Goal: Check status: Check status

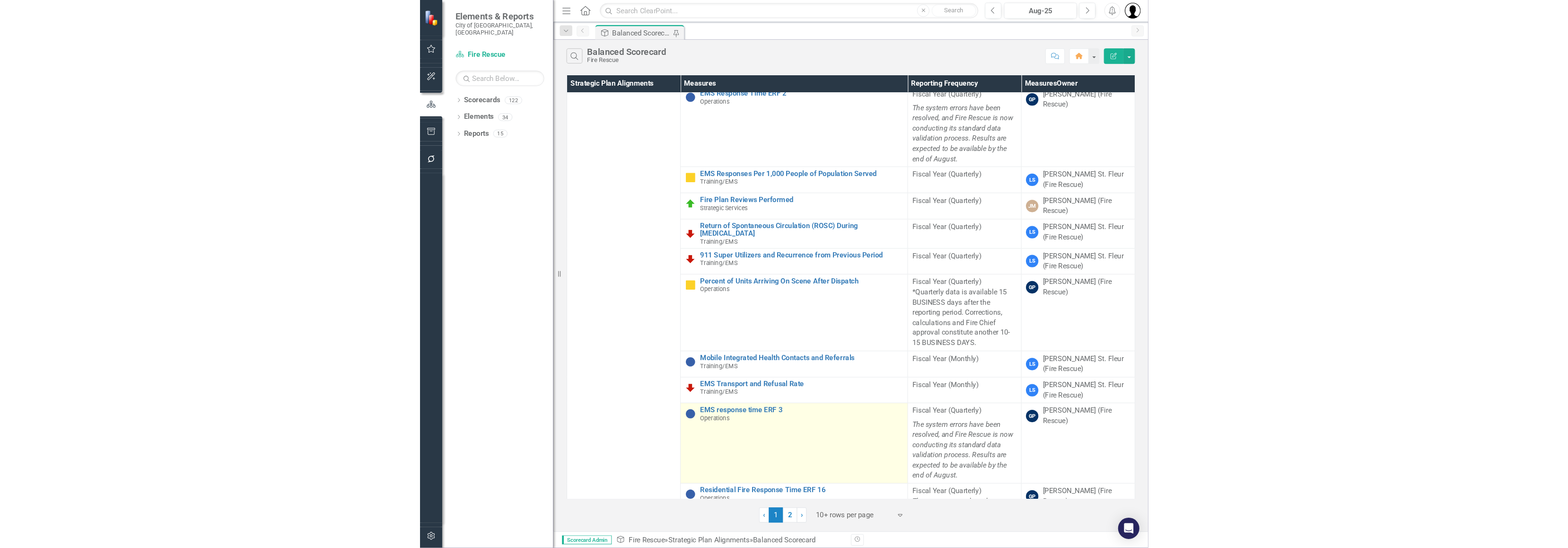
scroll to position [371, 0]
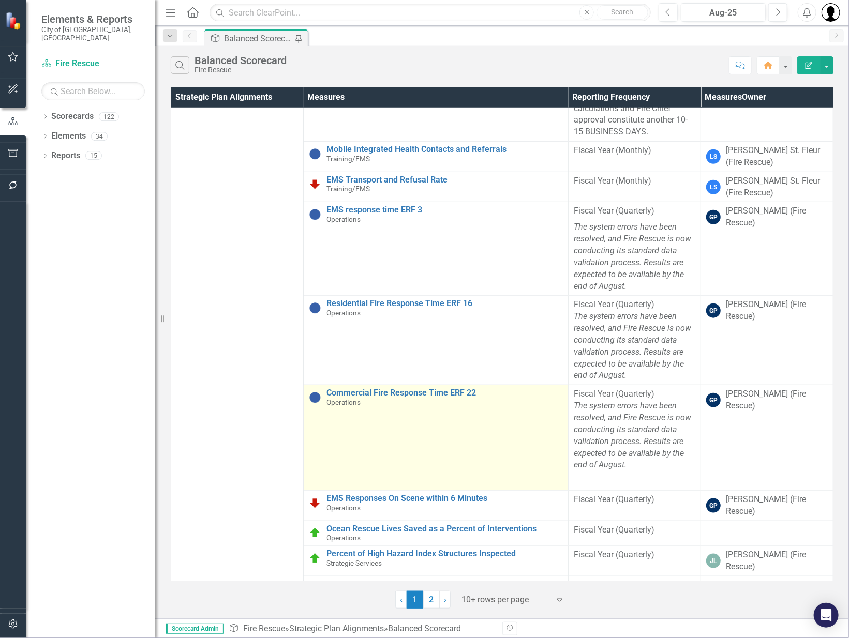
click at [395, 385] on td "Commercial Fire Response Time ERF 22 Operations Edit Edit Measures Link Open El…" at bounding box center [436, 438] width 265 height 106
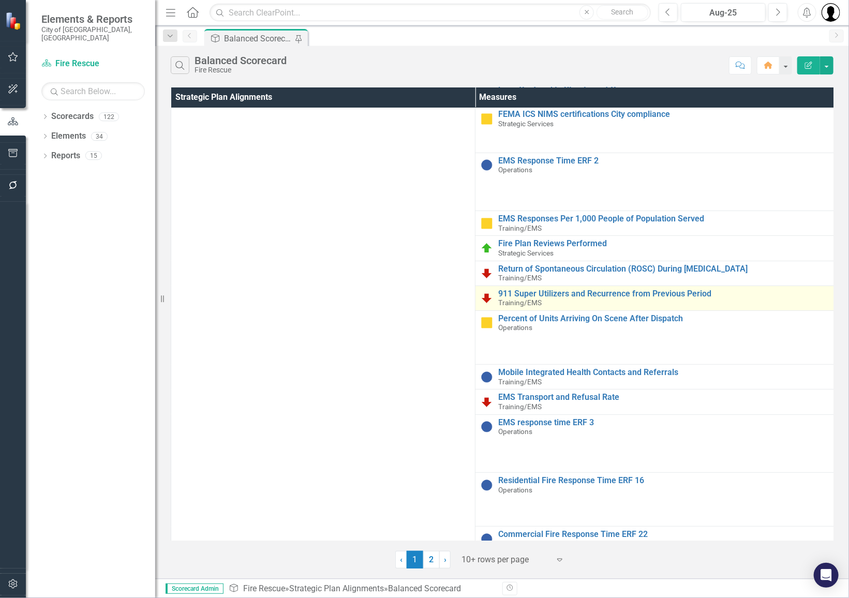
scroll to position [0, 0]
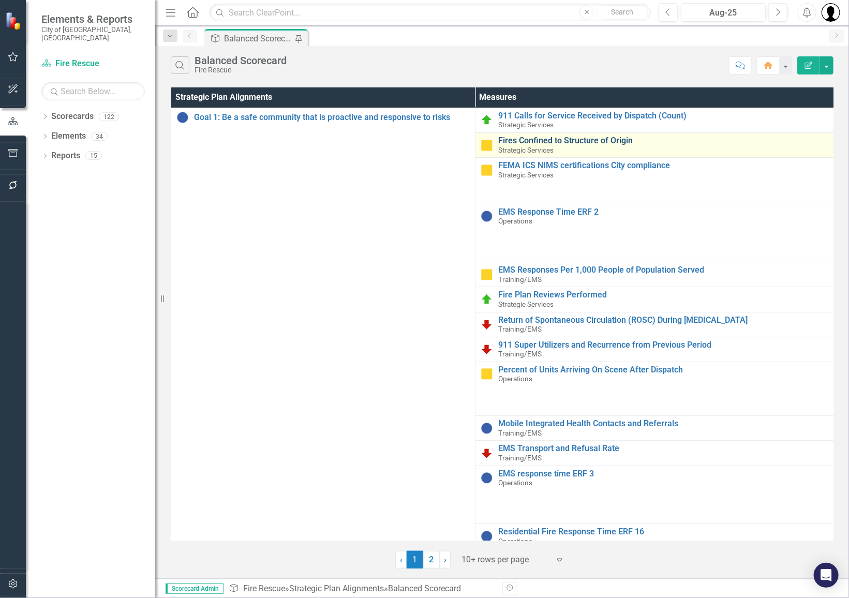
click at [556, 138] on link "Fires Confined to Structure of Origin" at bounding box center [788, 140] width 580 height 9
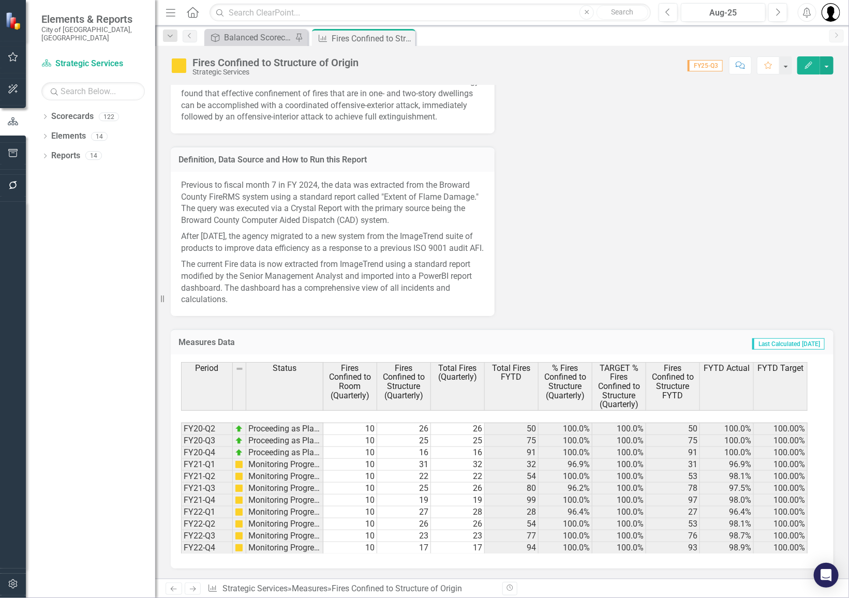
scroll to position [190, 0]
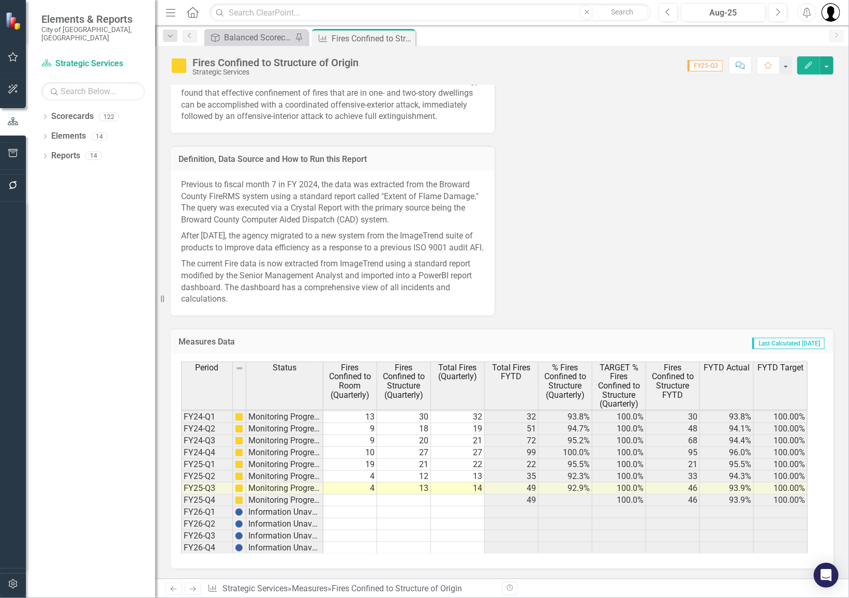
click at [459, 420] on td "32" at bounding box center [458, 417] width 54 height 12
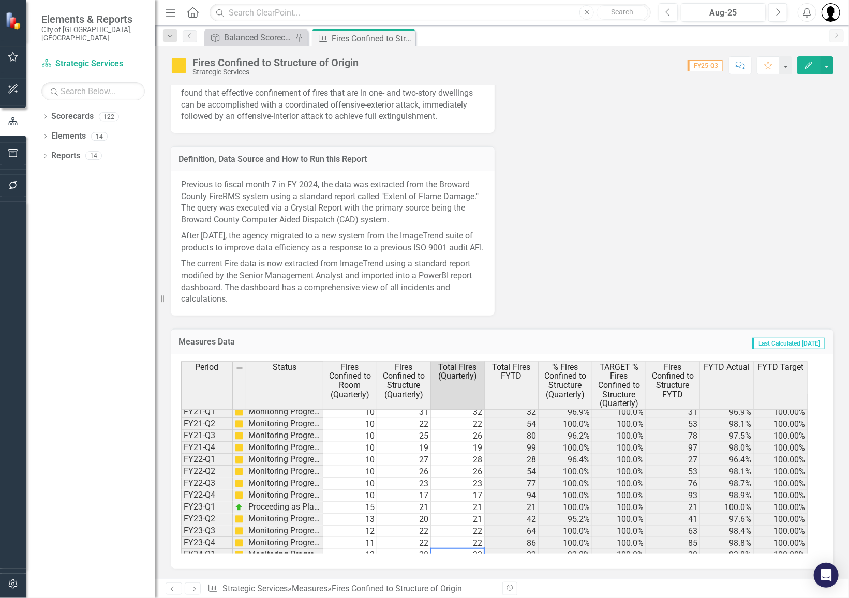
click at [445, 440] on td "26" at bounding box center [458, 436] width 54 height 12
click at [445, 464] on td "32" at bounding box center [458, 464] width 54 height 12
click at [457, 440] on td "25" at bounding box center [458, 441] width 54 height 12
click at [456, 431] on td "26" at bounding box center [458, 429] width 54 height 12
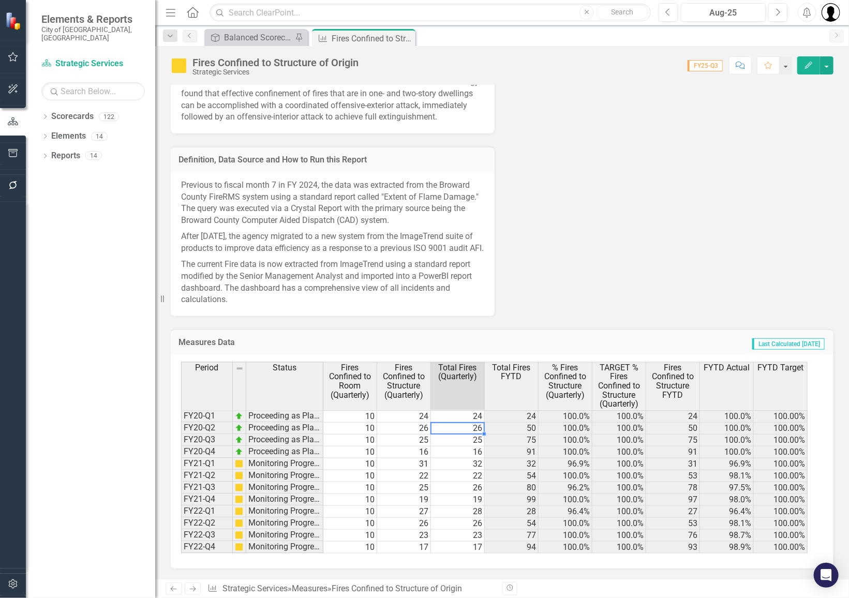
click at [459, 440] on td "25" at bounding box center [458, 441] width 54 height 12
click at [453, 455] on td "16" at bounding box center [458, 452] width 54 height 12
click at [450, 417] on td "24" at bounding box center [458, 416] width 54 height 12
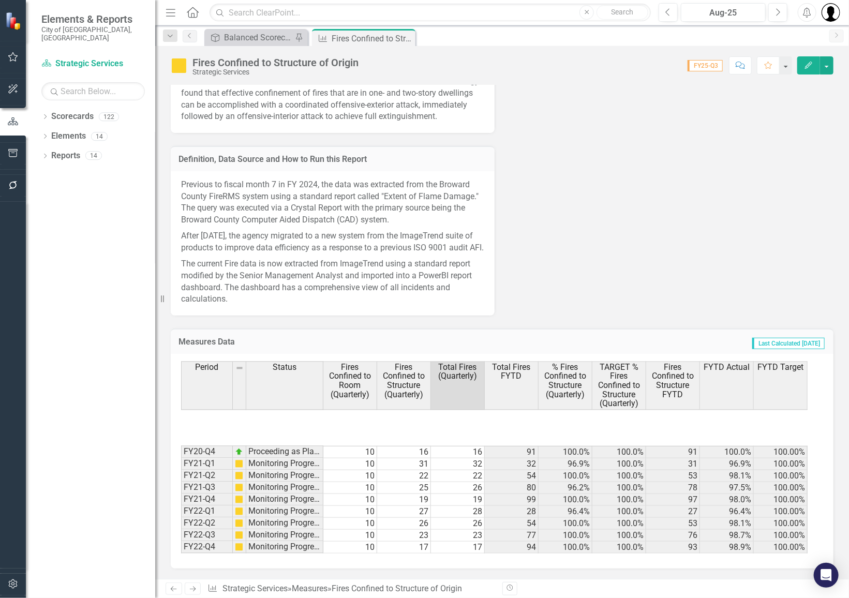
scroll to position [190, 0]
